Goal: Information Seeking & Learning: Learn about a topic

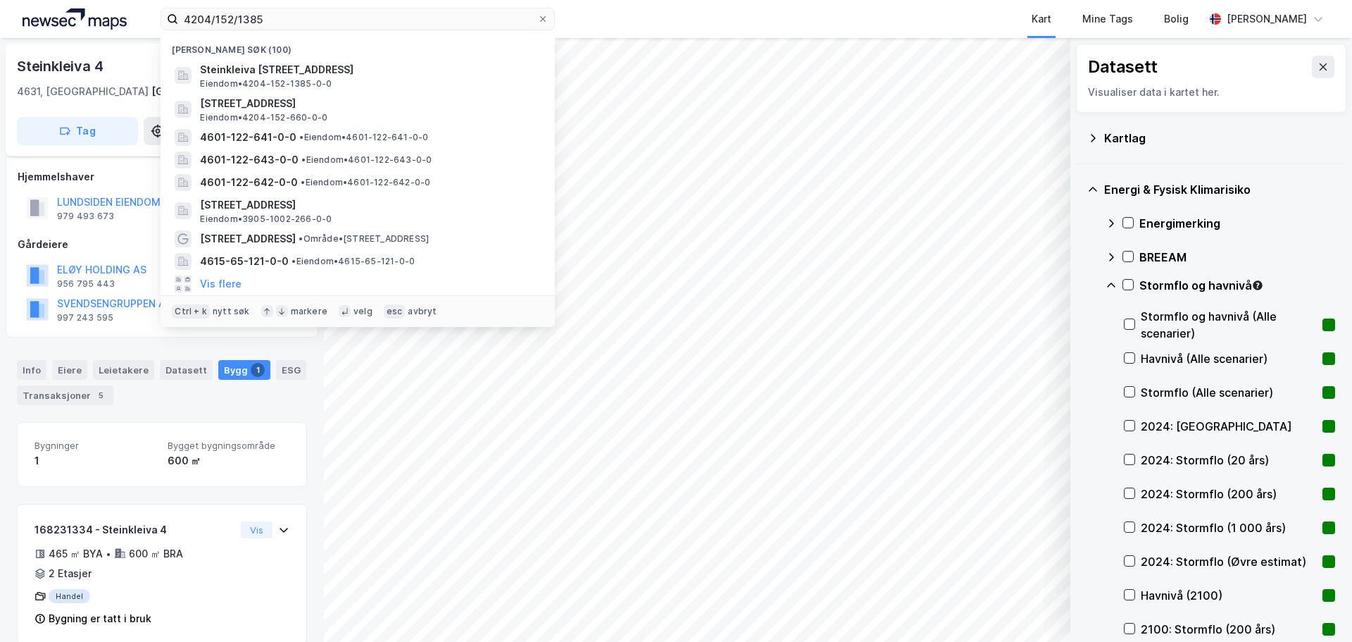
scroll to position [20, 0]
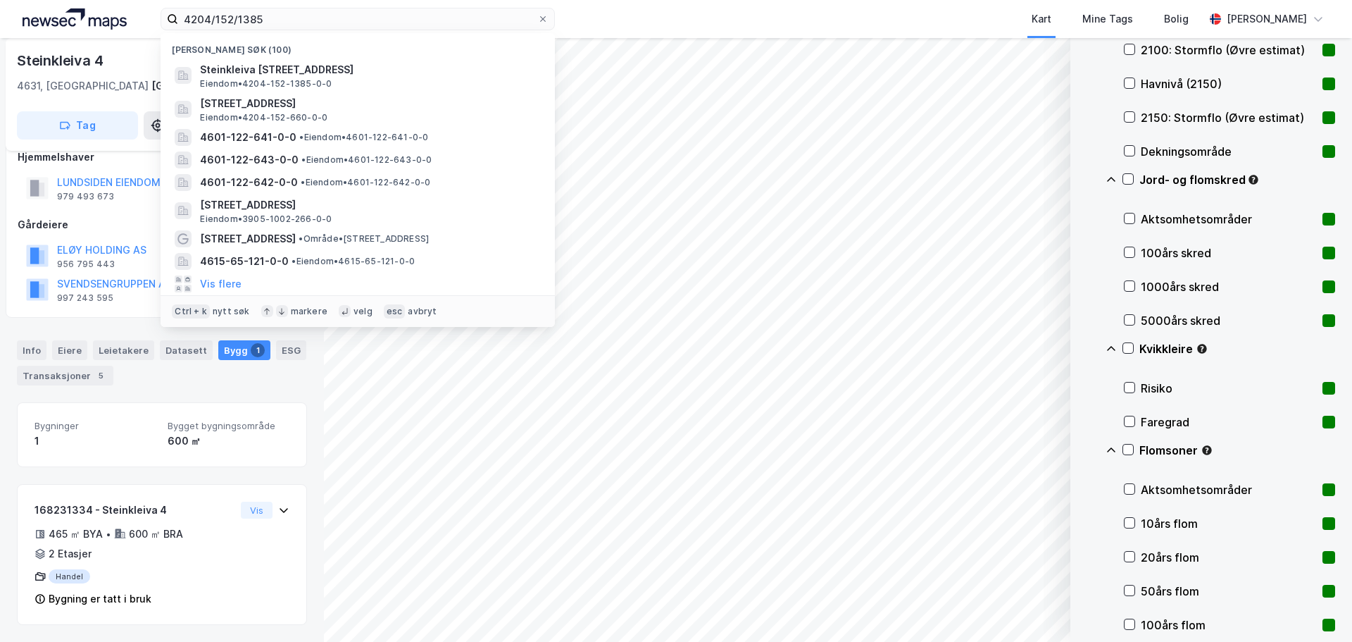
click at [37, 0] on html "4204/152/1385 Nylige søk (100) Steinkleiva 4, 4631, KRISTIANSAND S, KRISTIANSAN…" at bounding box center [676, 321] width 1352 height 642
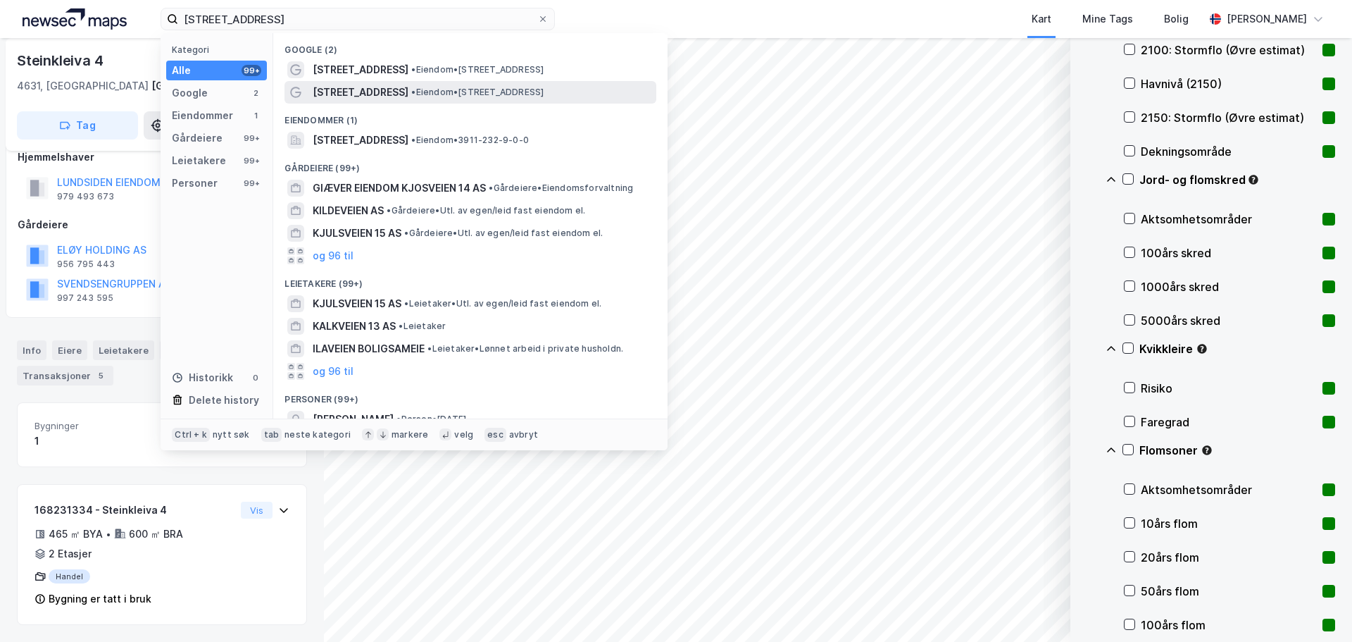
type input "[STREET_ADDRESS]"
click at [342, 91] on span "[STREET_ADDRESS]" at bounding box center [361, 92] width 96 height 17
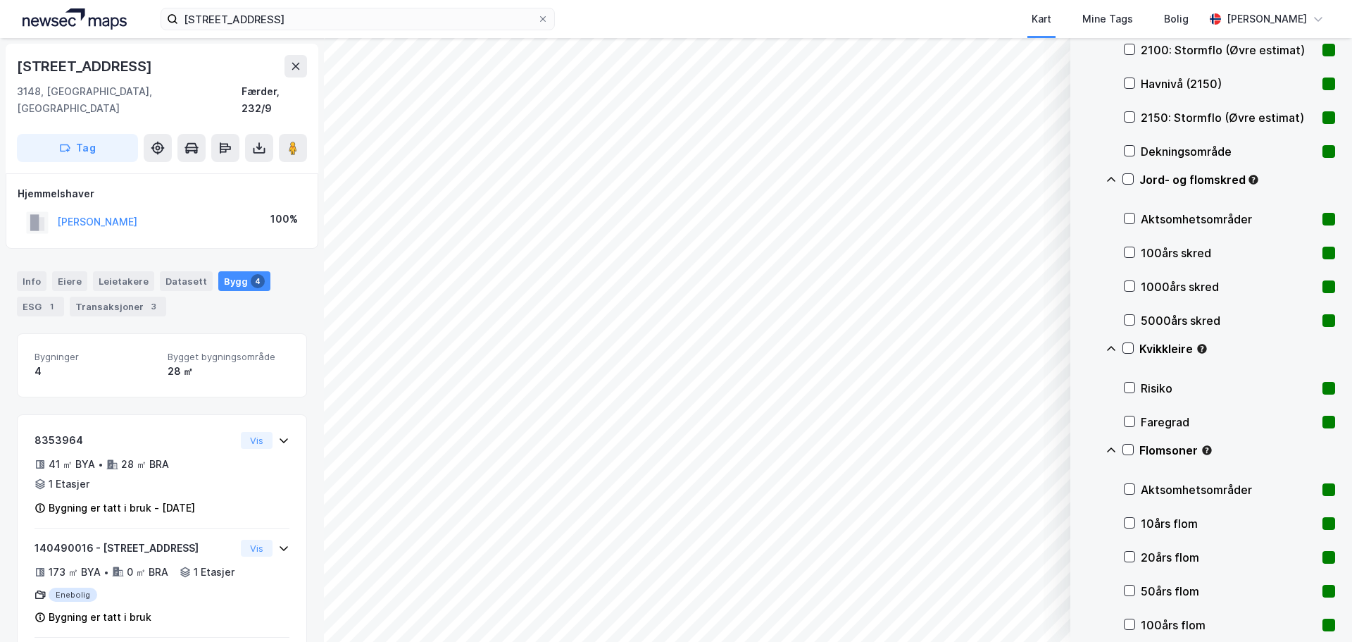
scroll to position [70, 0]
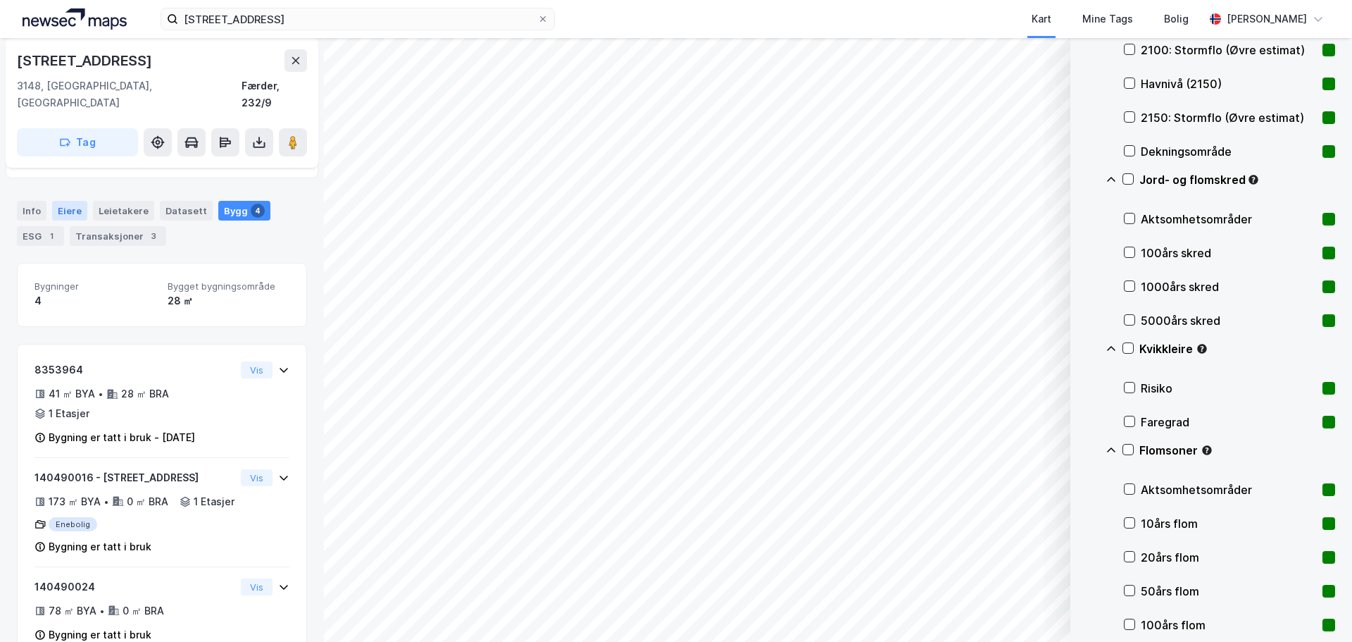
click at [73, 201] on div "Eiere" at bounding box center [69, 211] width 35 height 20
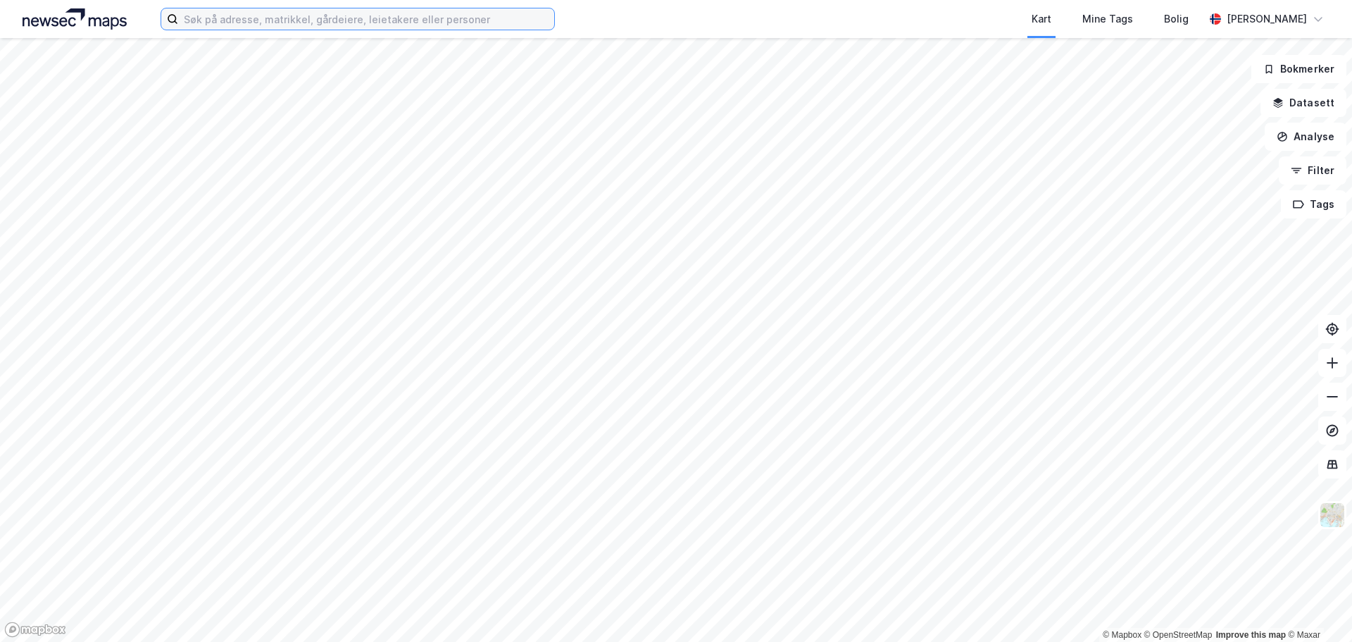
click at [230, 15] on input at bounding box center [366, 18] width 376 height 21
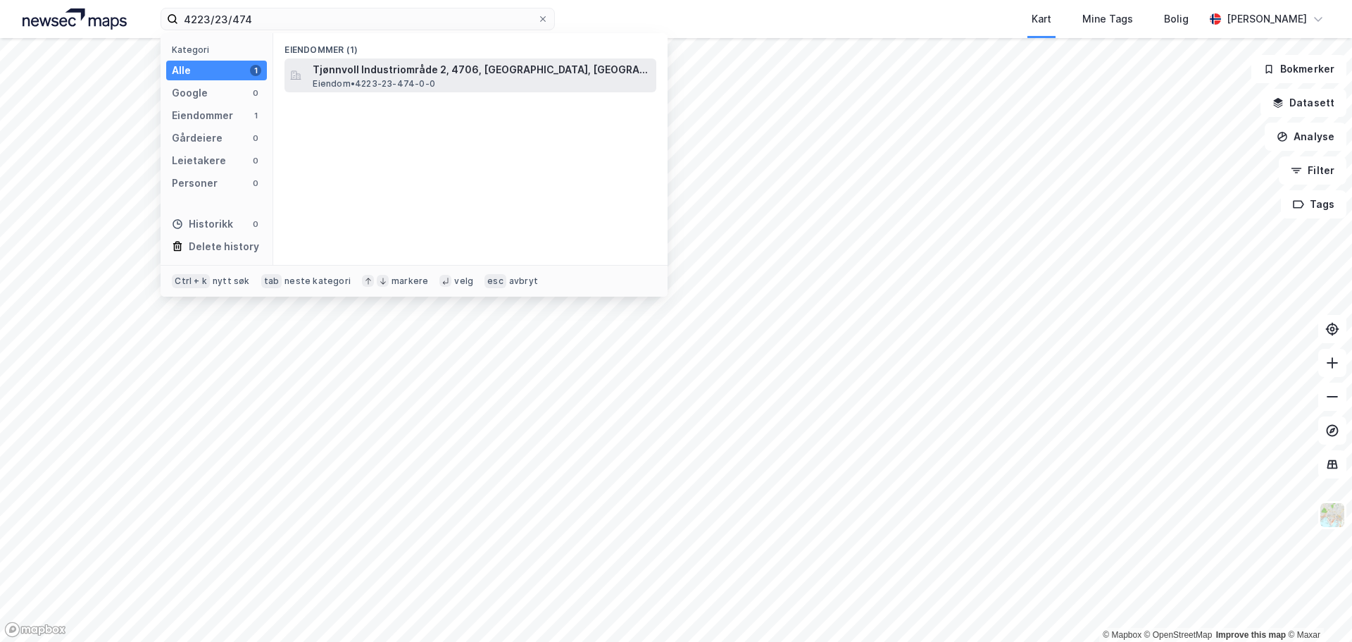
click at [425, 78] on span "Eiendom • 4223-23-474-0-0" at bounding box center [374, 83] width 123 height 11
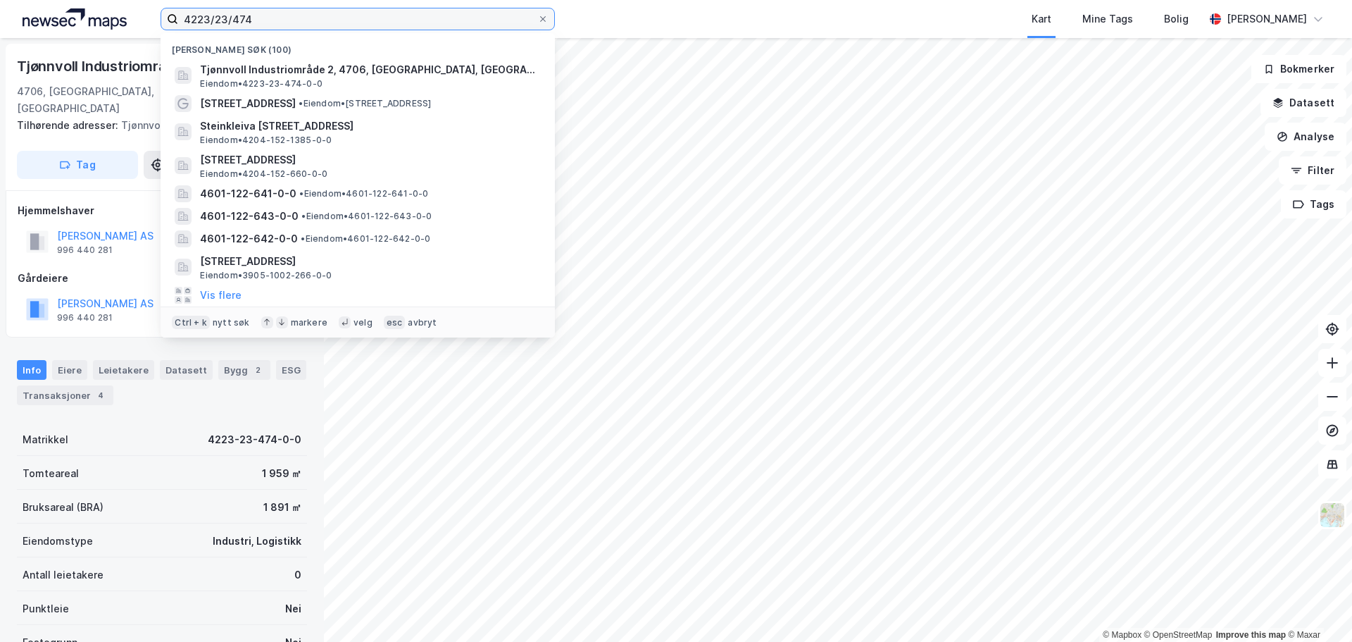
drag, startPoint x: 352, startPoint y: 25, endPoint x: -13, endPoint y: -18, distance: 367.3
click at [0, 0] on html "4223/23/474 Nylige søk (100) Tjønnvoll Industriområde 2, 4706, [GEOGRAPHIC_DATA…" at bounding box center [676, 321] width 1352 height 642
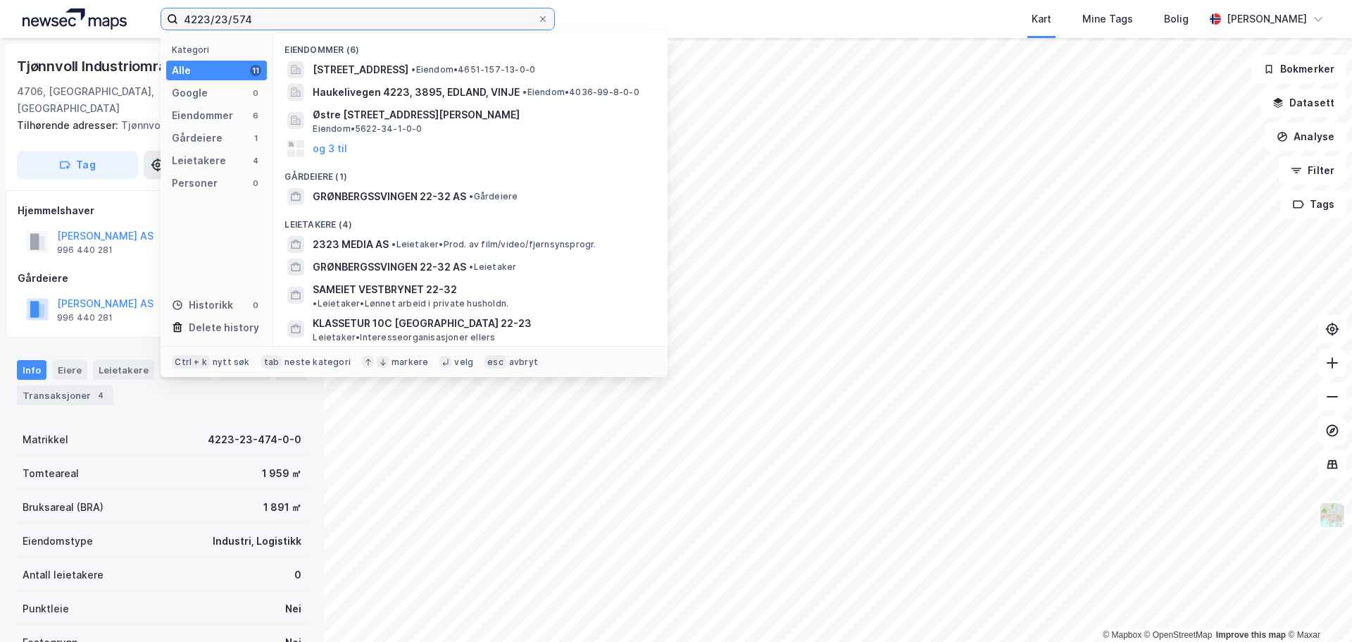
type input "4223/23/574"
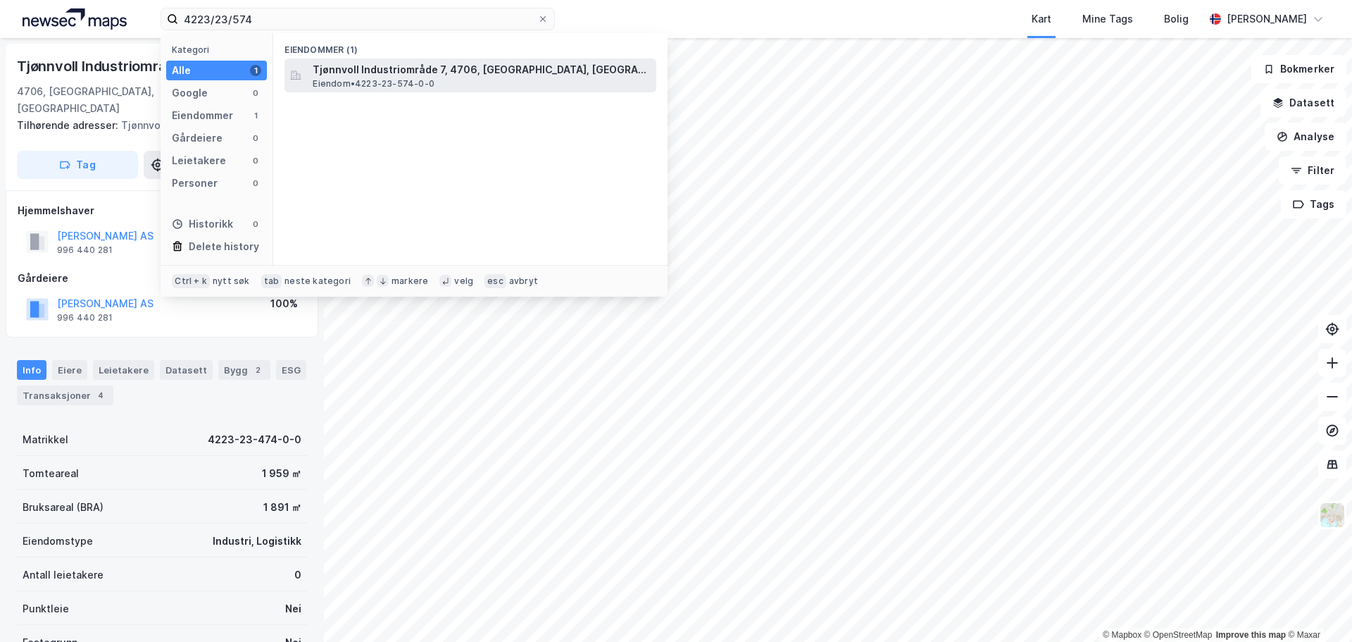
click at [390, 75] on span "Tjønnvoll Industriområde 7, 4706, [GEOGRAPHIC_DATA], [GEOGRAPHIC_DATA]" at bounding box center [482, 69] width 338 height 17
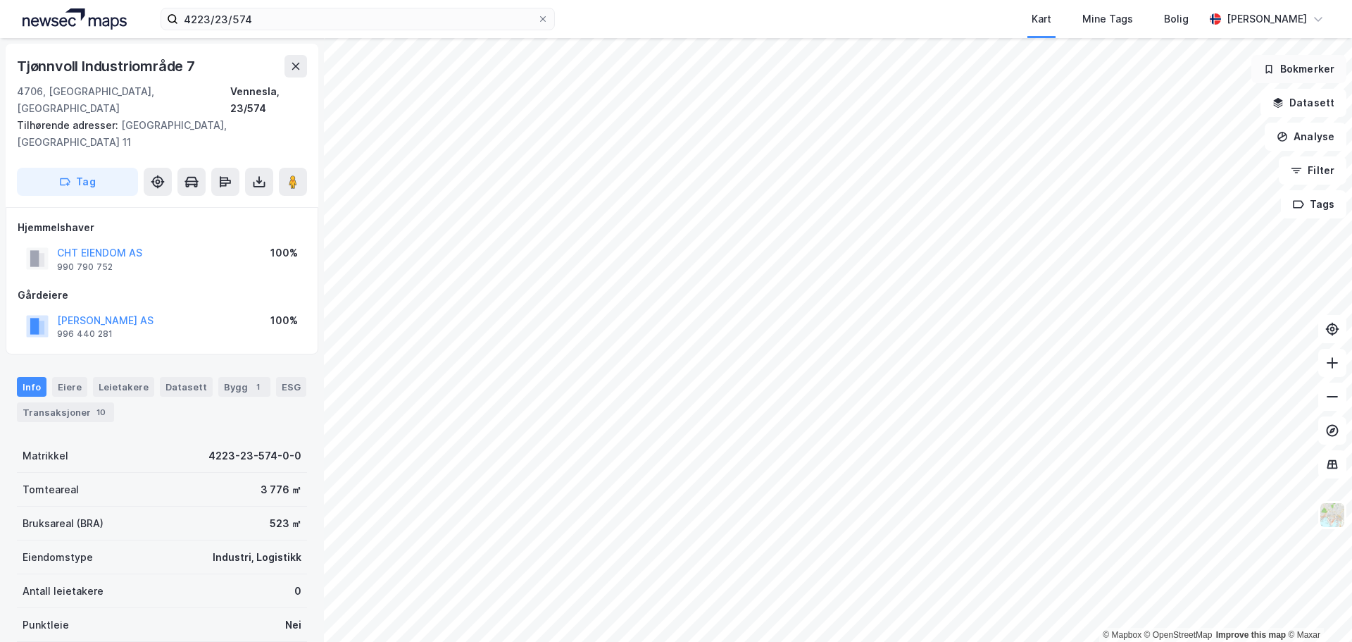
click at [1300, 70] on button "Bokmerker" at bounding box center [1299, 69] width 95 height 28
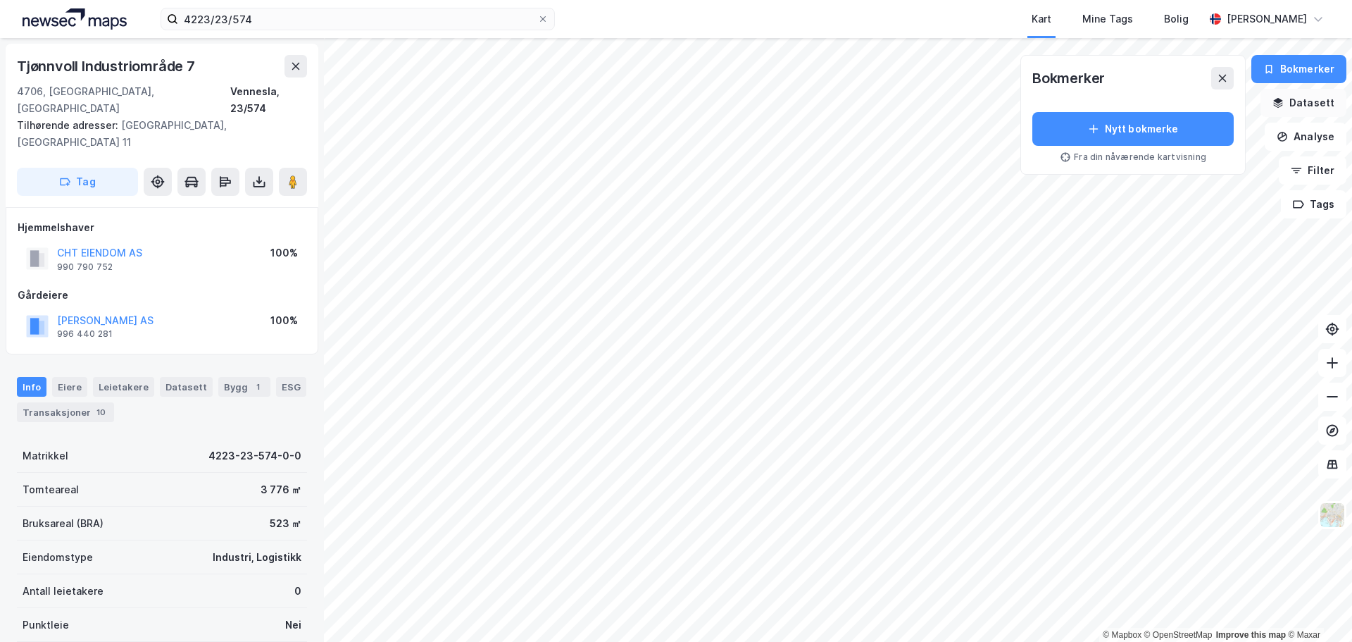
click at [1296, 107] on button "Datasett" at bounding box center [1304, 103] width 86 height 28
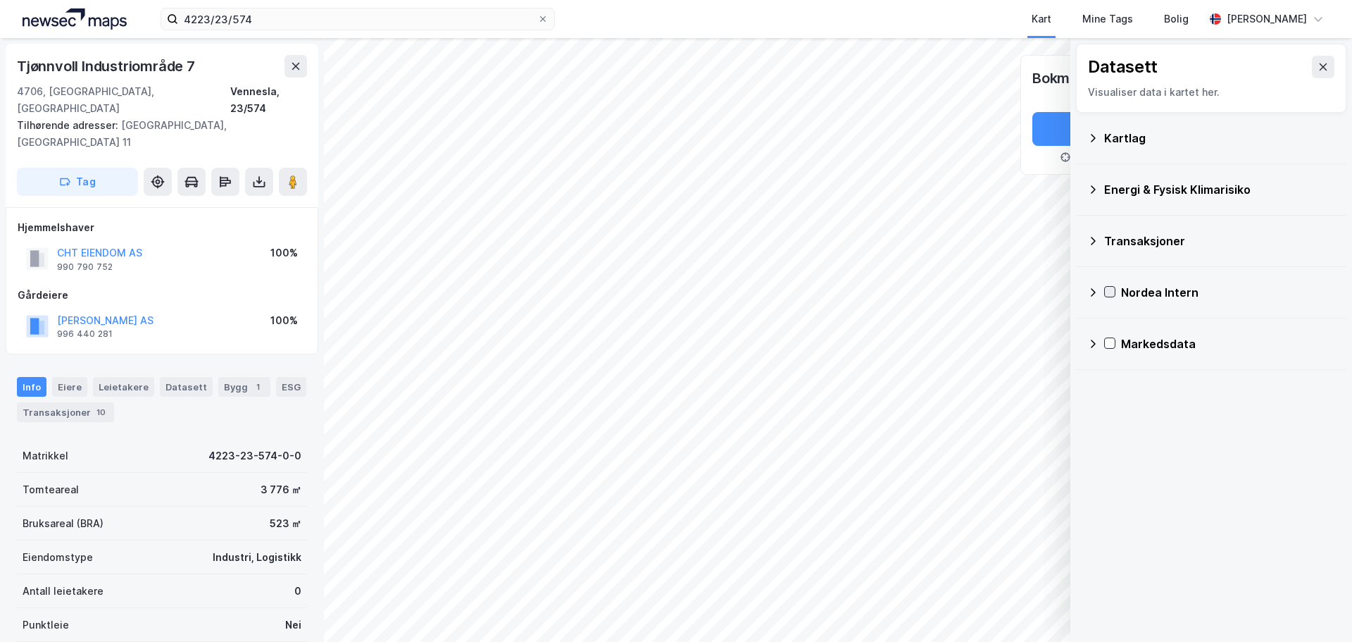
click at [1112, 289] on icon at bounding box center [1110, 292] width 10 height 10
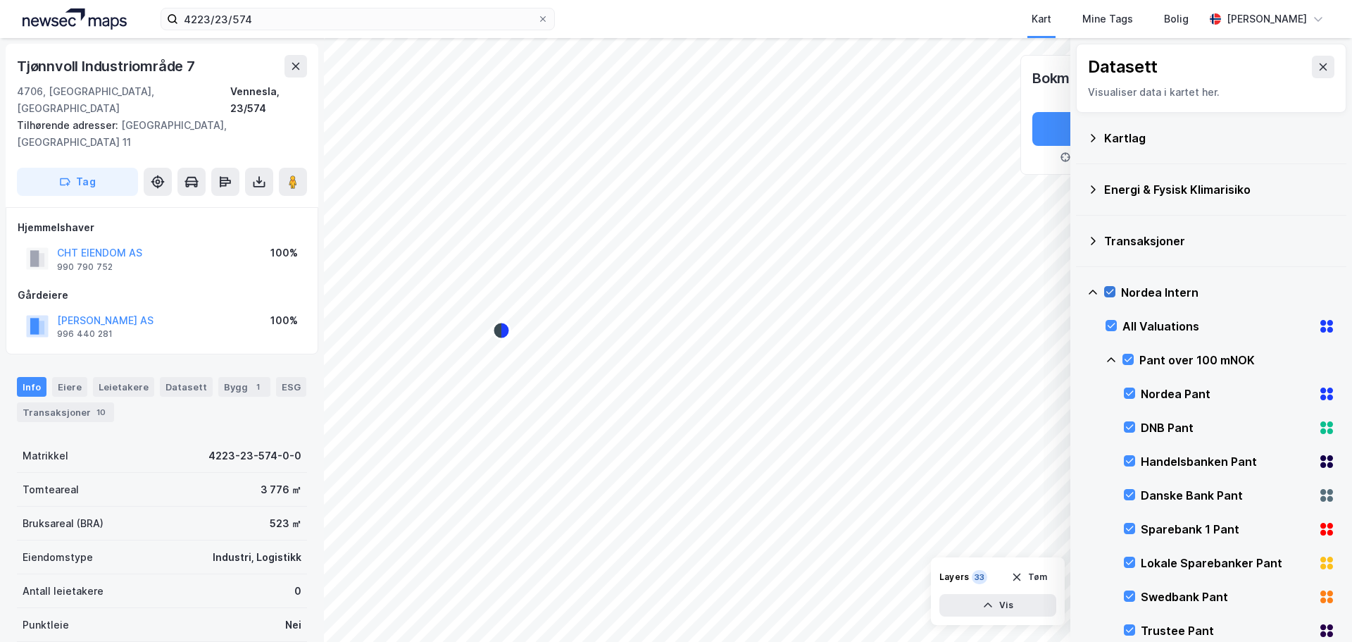
click at [1110, 293] on icon at bounding box center [1111, 292] width 8 height 5
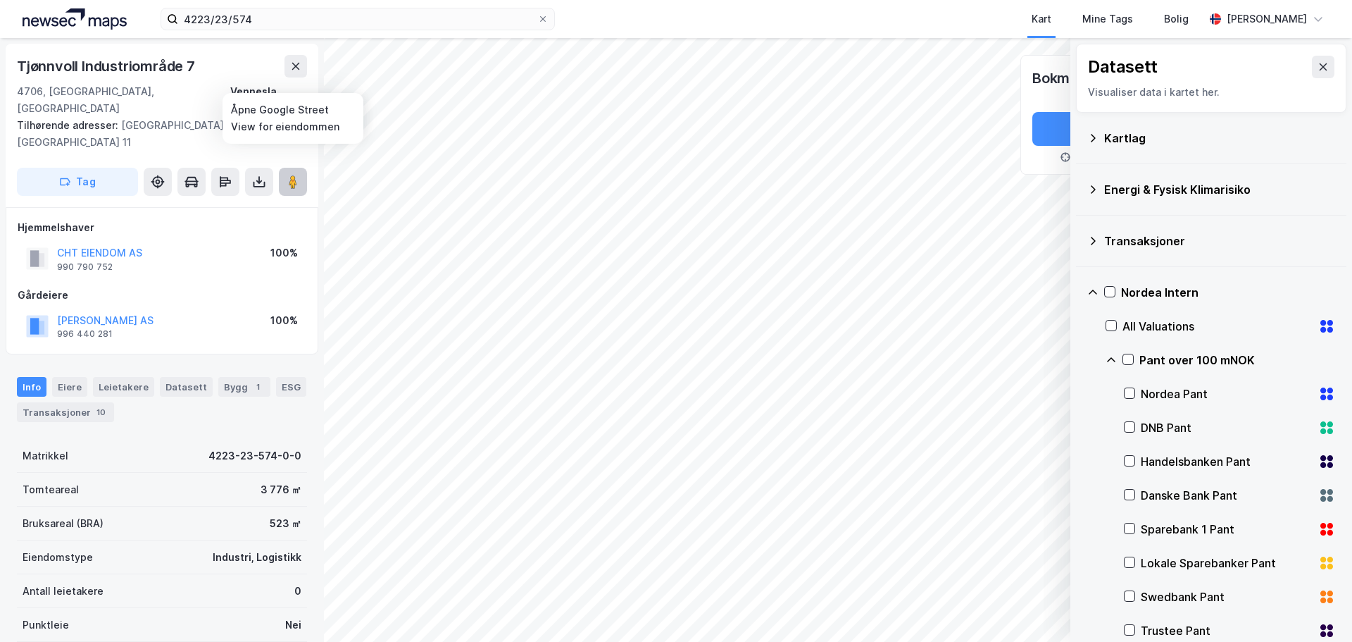
click at [297, 175] on image at bounding box center [293, 182] width 8 height 14
click at [230, 377] on div "Bygg 1" at bounding box center [244, 387] width 52 height 20
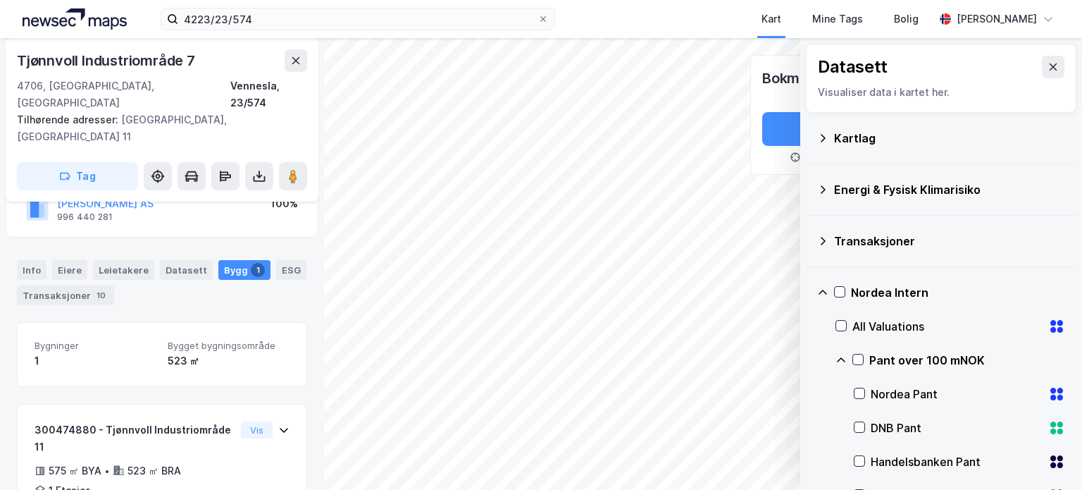
scroll to position [187, 0]
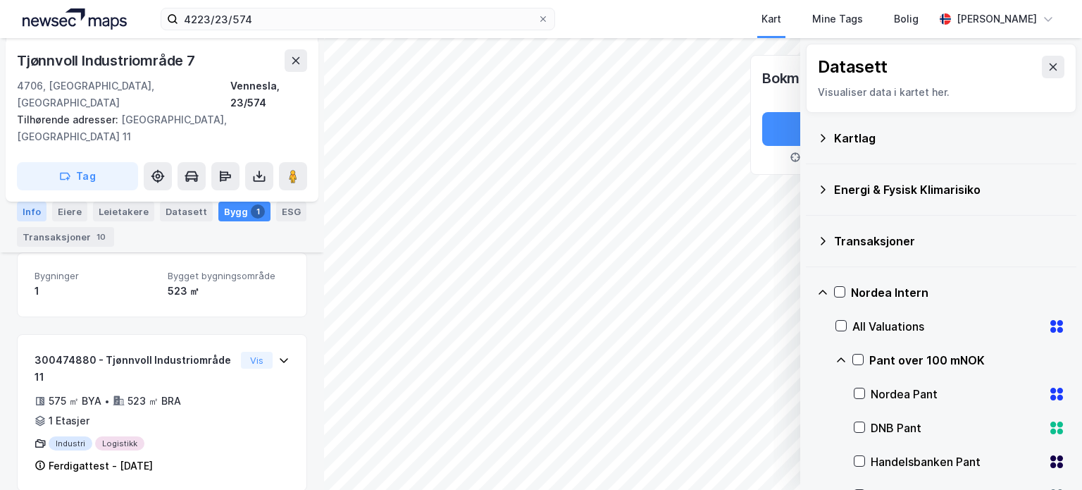
click at [36, 211] on div "Info" at bounding box center [32, 211] width 30 height 20
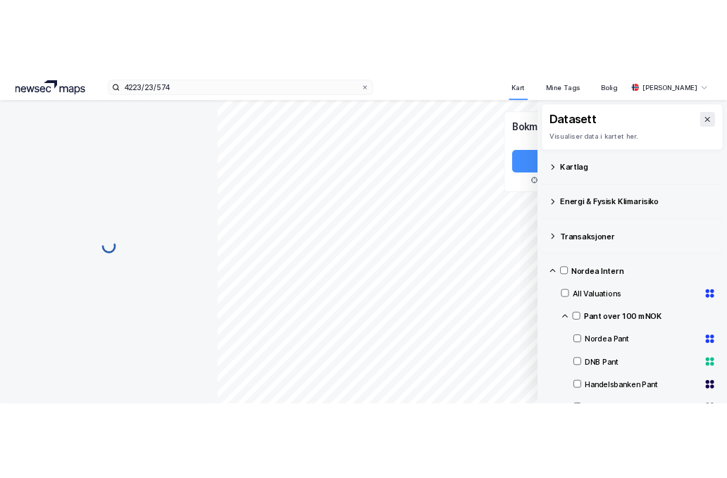
scroll to position [28, 0]
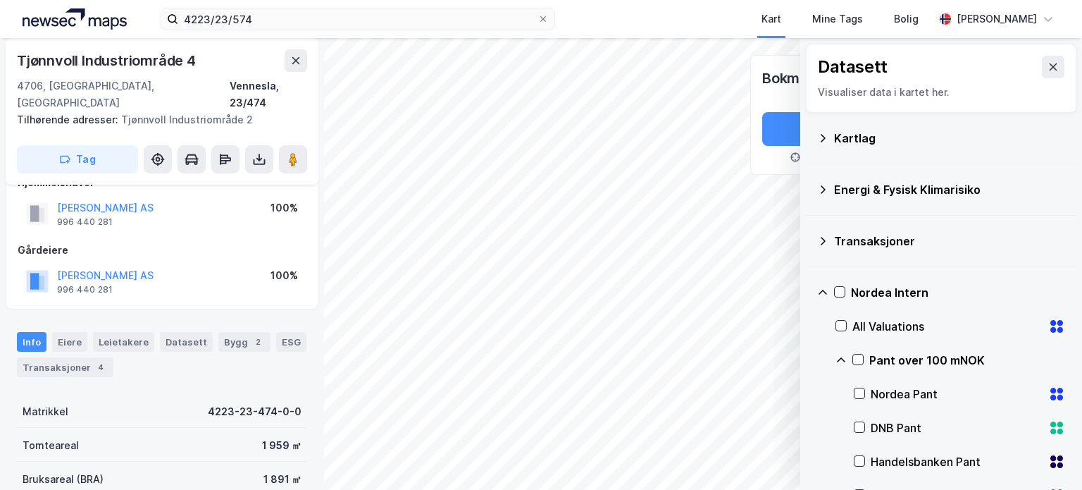
click at [261, 304] on div "© Mapbox © OpenStreetMap Improve this map © Maxar Datasett Visualiser data i ka…" at bounding box center [541, 264] width 1082 height 452
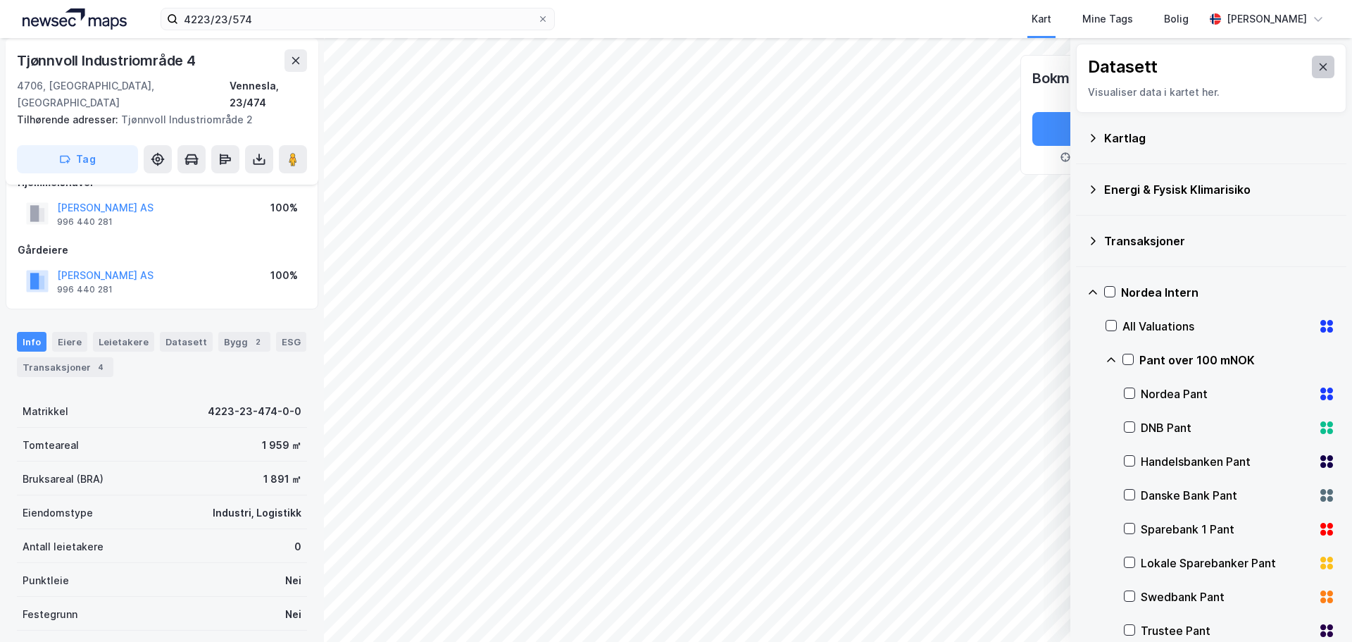
click at [1318, 71] on icon at bounding box center [1323, 66] width 11 height 11
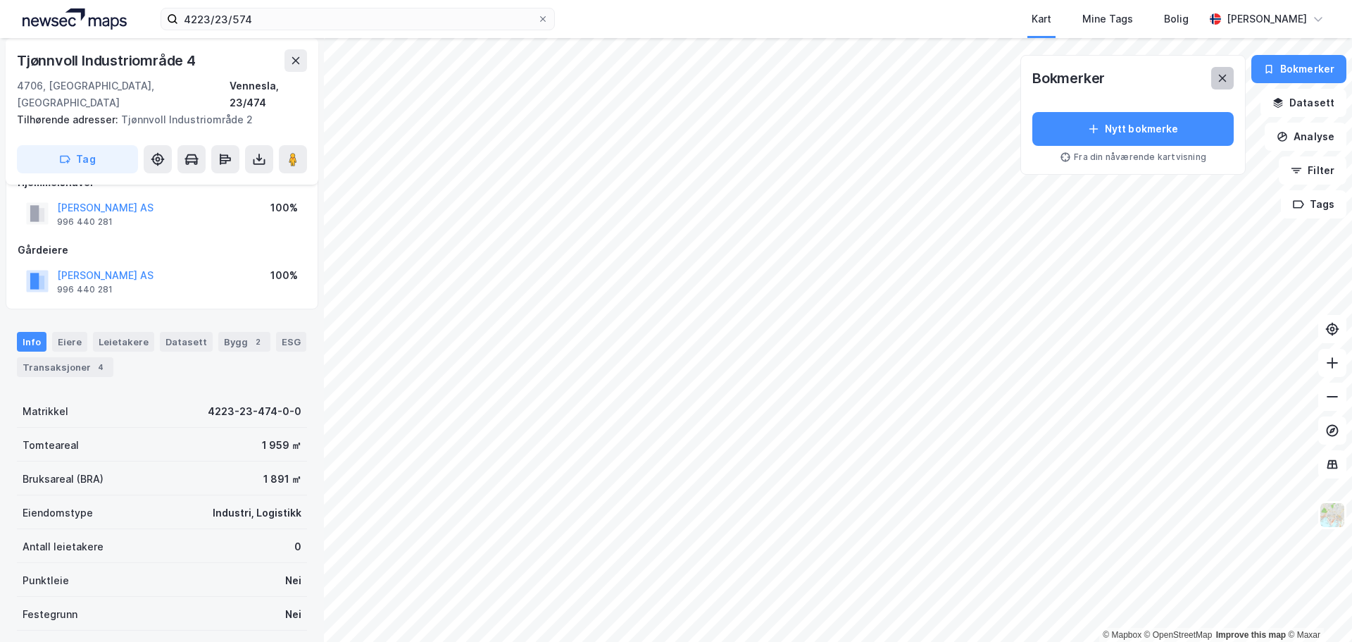
click at [1233, 81] on button at bounding box center [1223, 78] width 23 height 23
